Goal: Find specific page/section: Find specific page/section

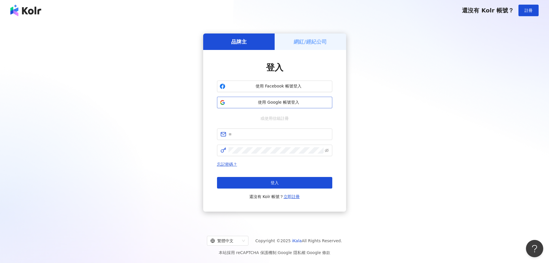
click at [257, 98] on button "使用 Google 帳號登入" at bounding box center [274, 103] width 115 height 12
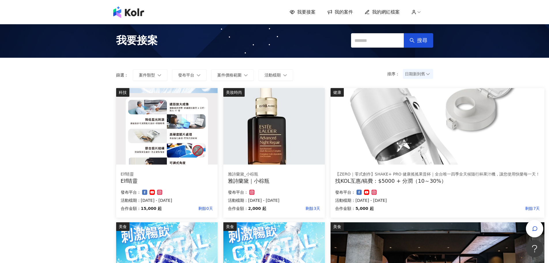
click at [431, 125] on img at bounding box center [438, 126] width 214 height 76
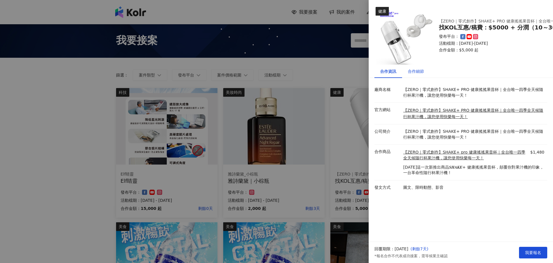
click at [418, 74] on div "合作細節" at bounding box center [416, 71] width 16 height 6
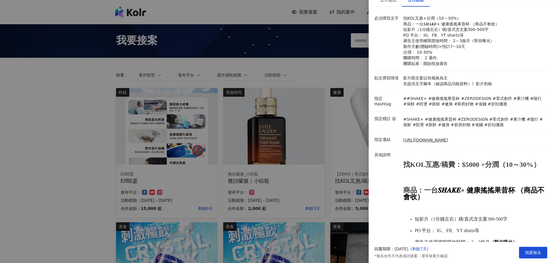
scroll to position [55, 0]
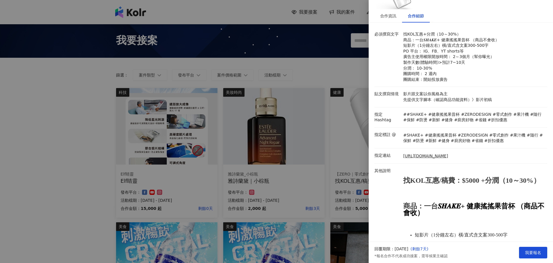
click at [28, 121] on div at bounding box center [276, 131] width 553 height 263
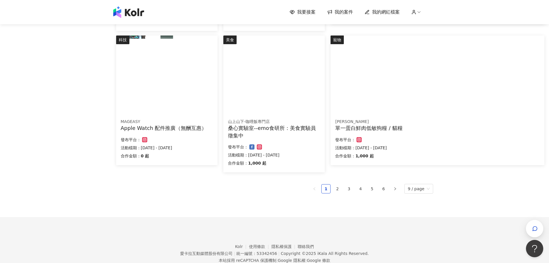
scroll to position [346, 0]
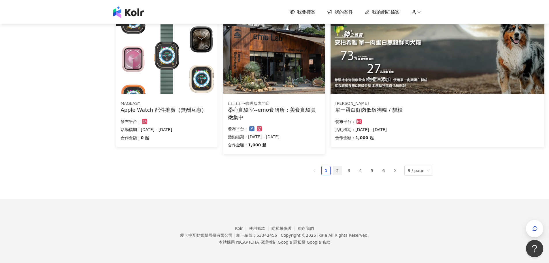
click at [338, 172] on link "2" at bounding box center [337, 170] width 9 height 9
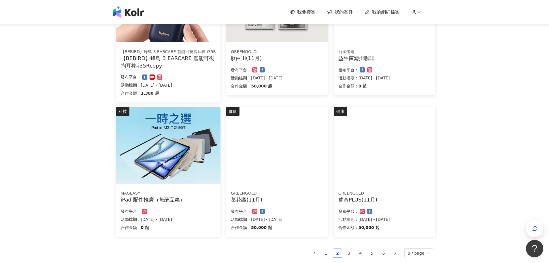
scroll to position [259, 0]
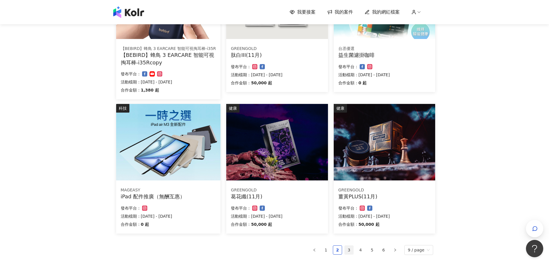
click at [351, 249] on link "3" at bounding box center [349, 249] width 9 height 9
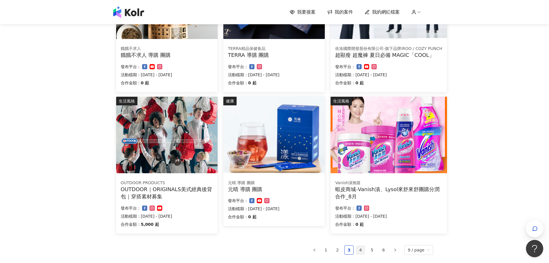
click at [360, 251] on link "4" at bounding box center [360, 249] width 9 height 9
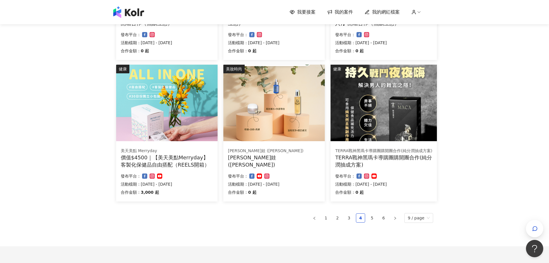
scroll to position [353, 0]
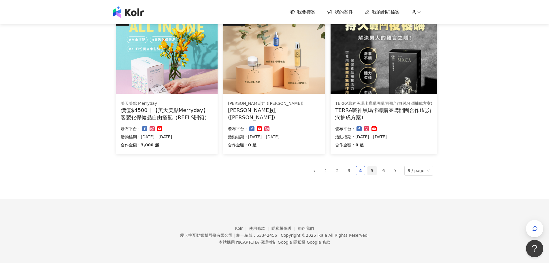
click at [373, 172] on link "5" at bounding box center [372, 170] width 9 height 9
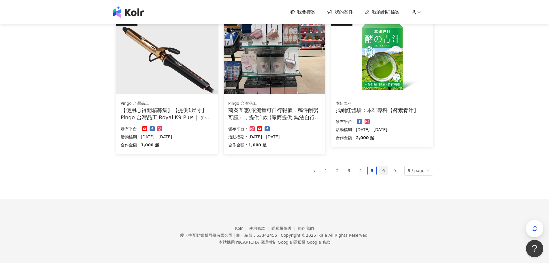
click at [384, 171] on link "6" at bounding box center [383, 170] width 9 height 9
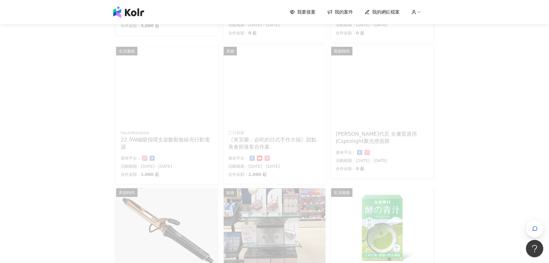
scroll to position [180, 0]
